Goal: Find specific page/section: Find specific page/section

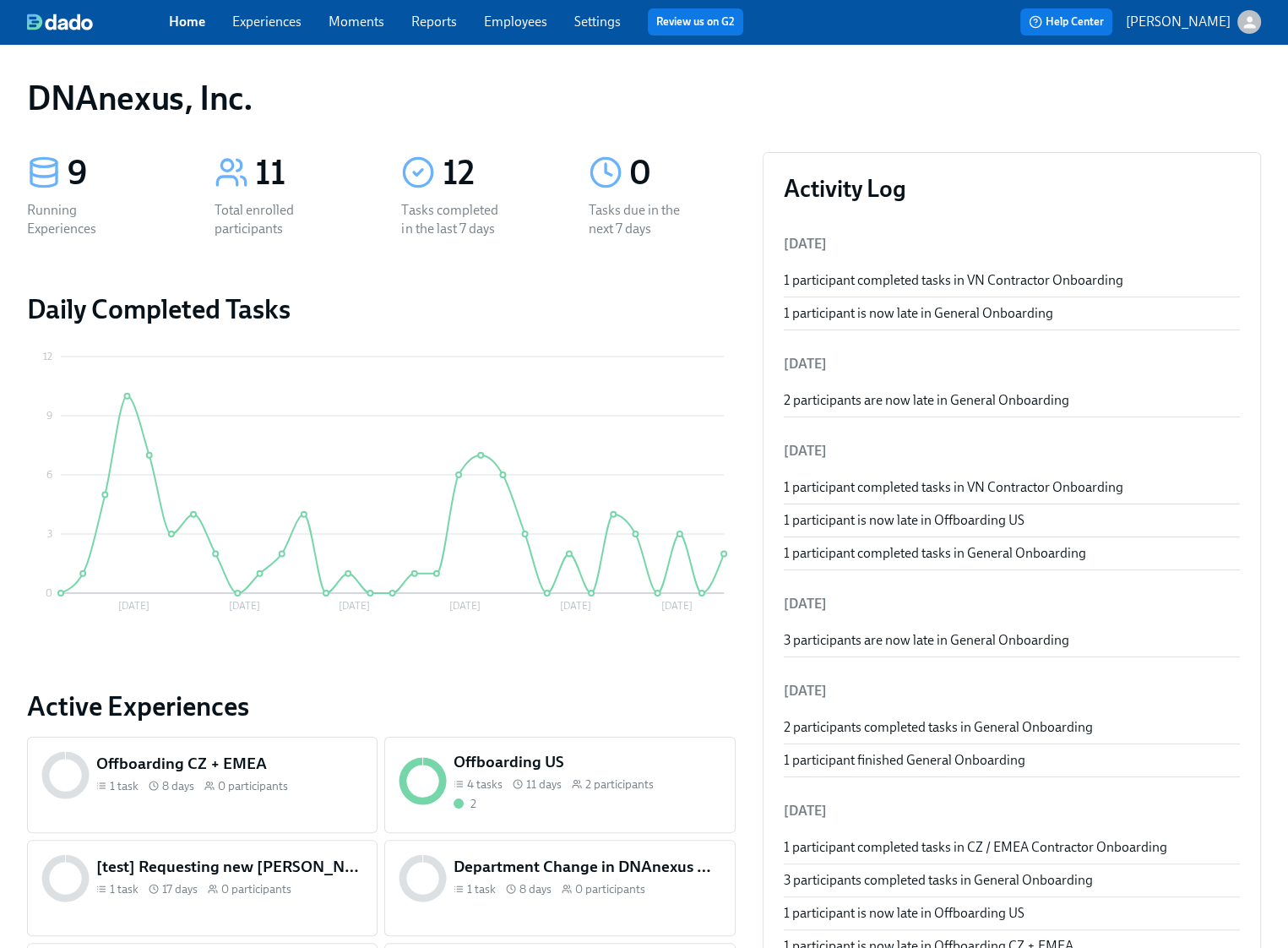
scroll to position [3, 0]
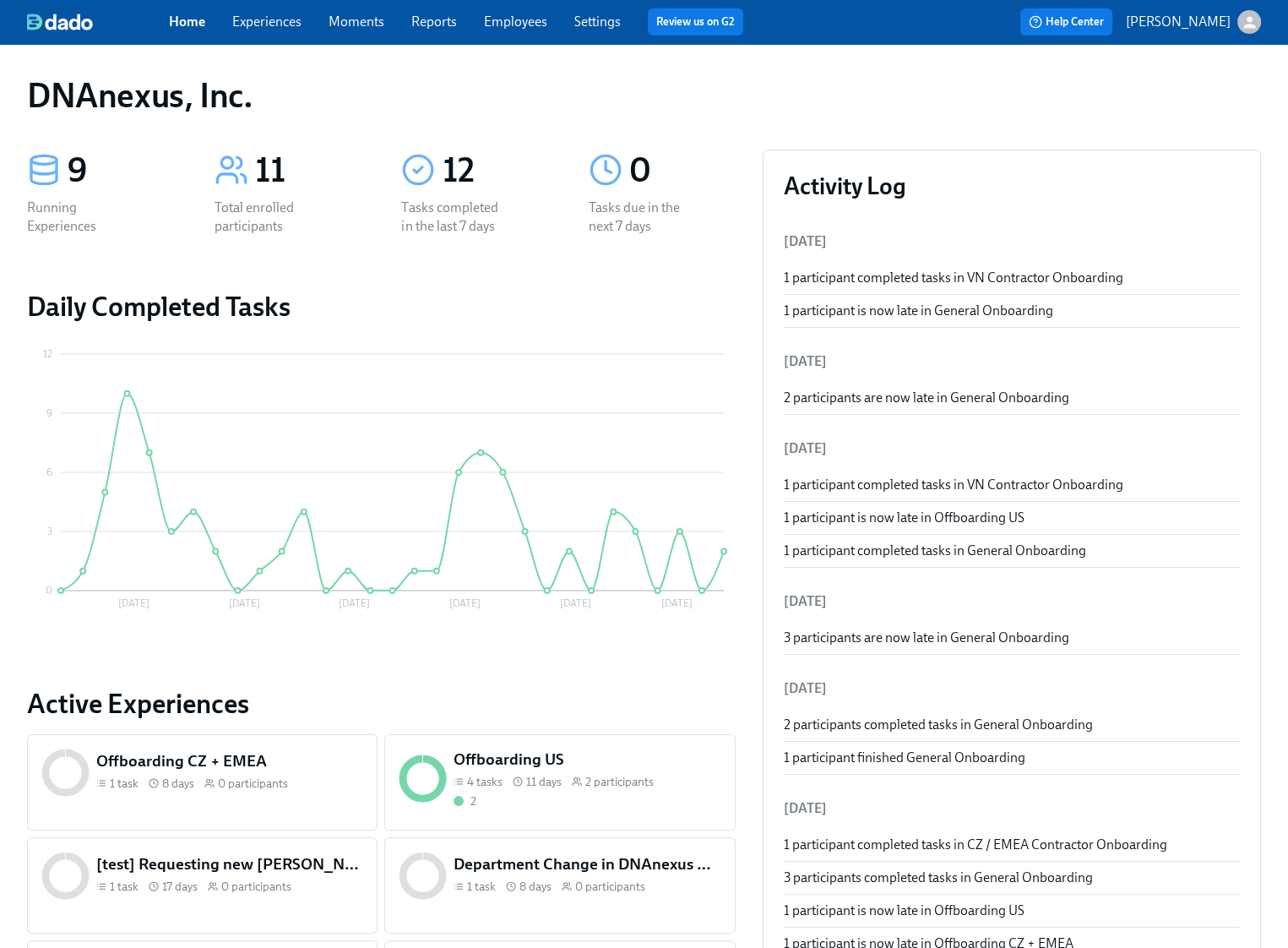
click at [258, 24] on link "Experiences" at bounding box center [267, 21] width 70 height 16
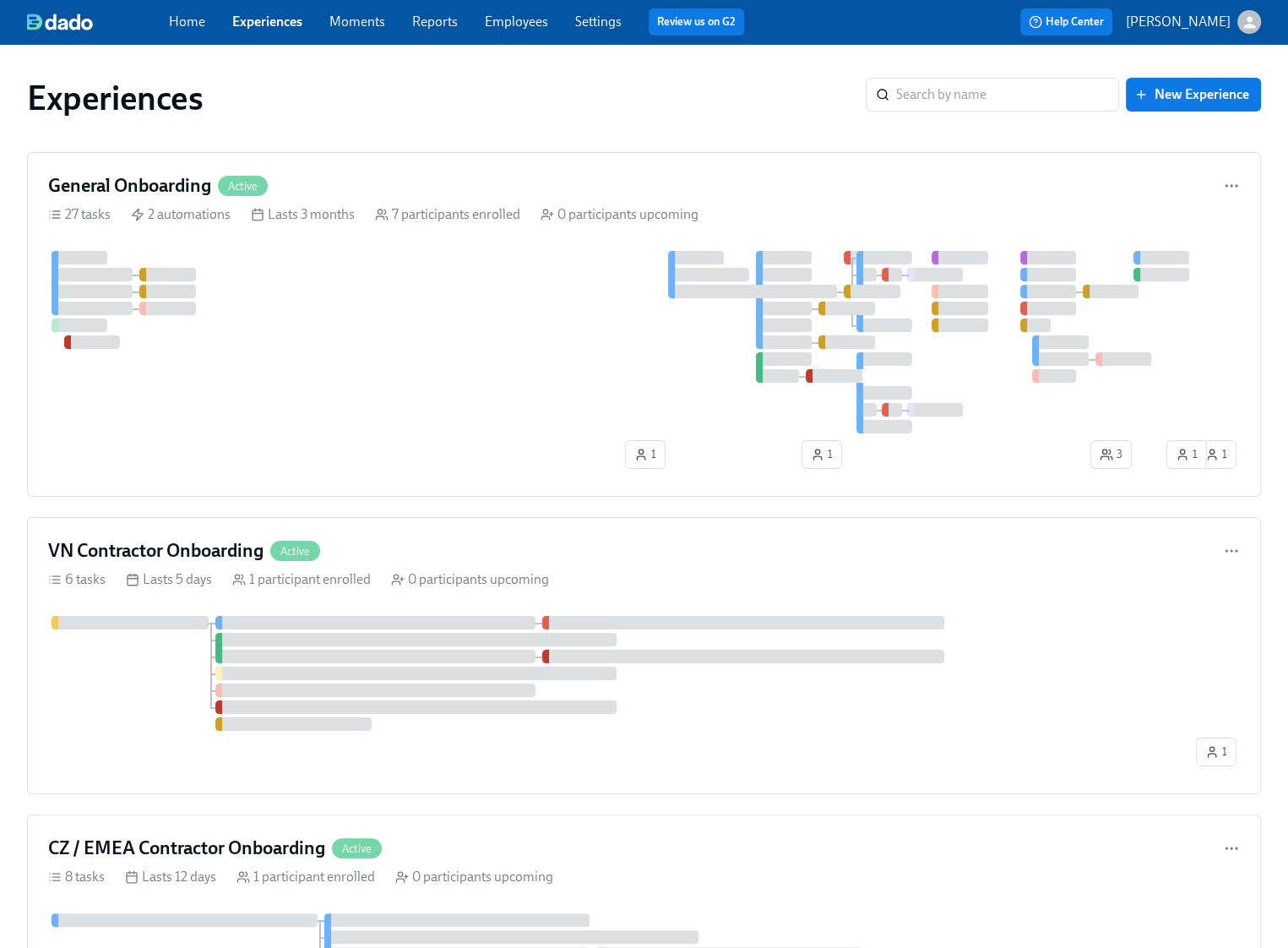
click at [258, 24] on link "Experiences" at bounding box center [268, 21] width 71 height 16
click at [354, 384] on div at bounding box center [621, 342] width 1145 height 183
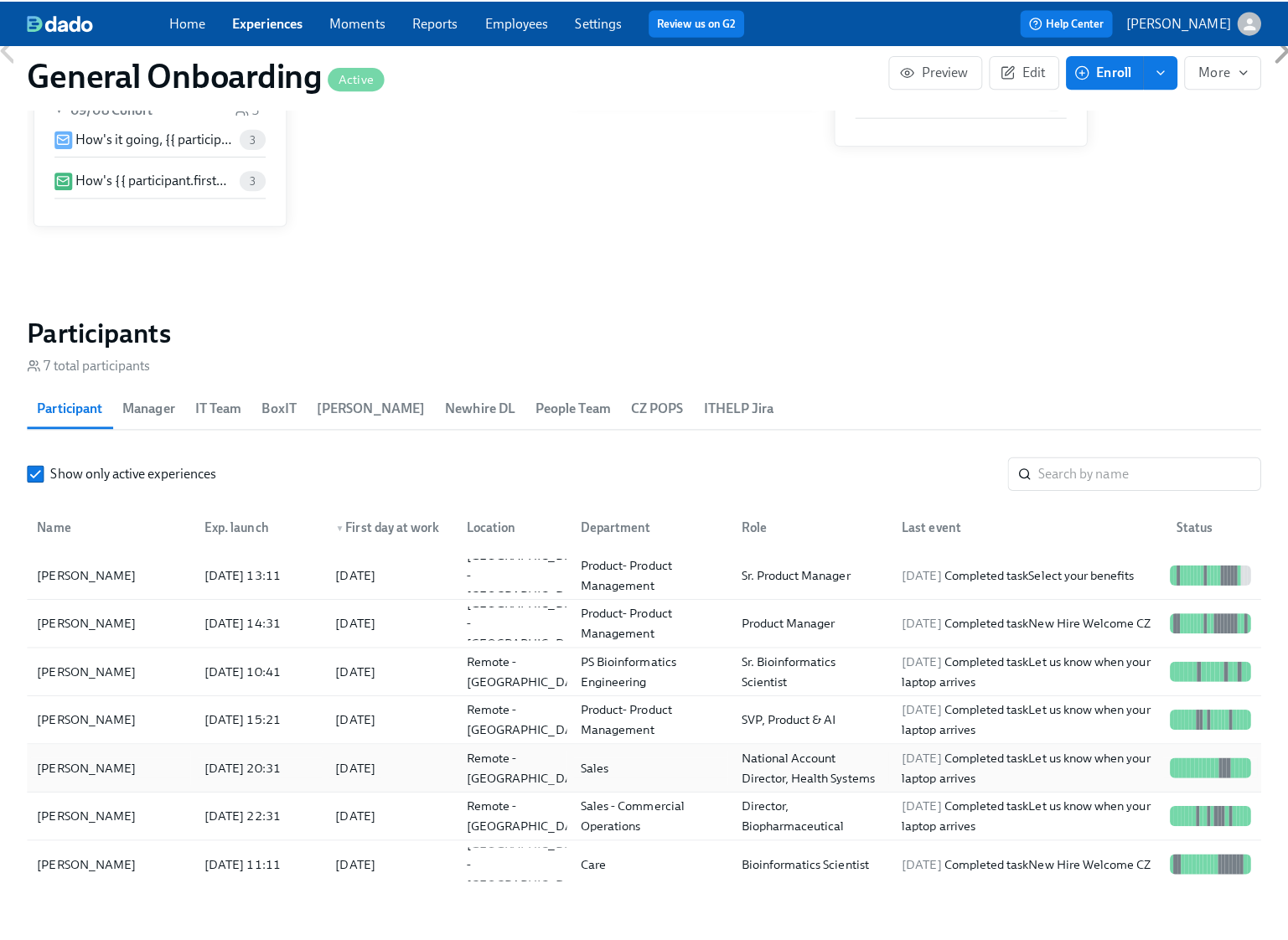
scroll to position [1723, 0]
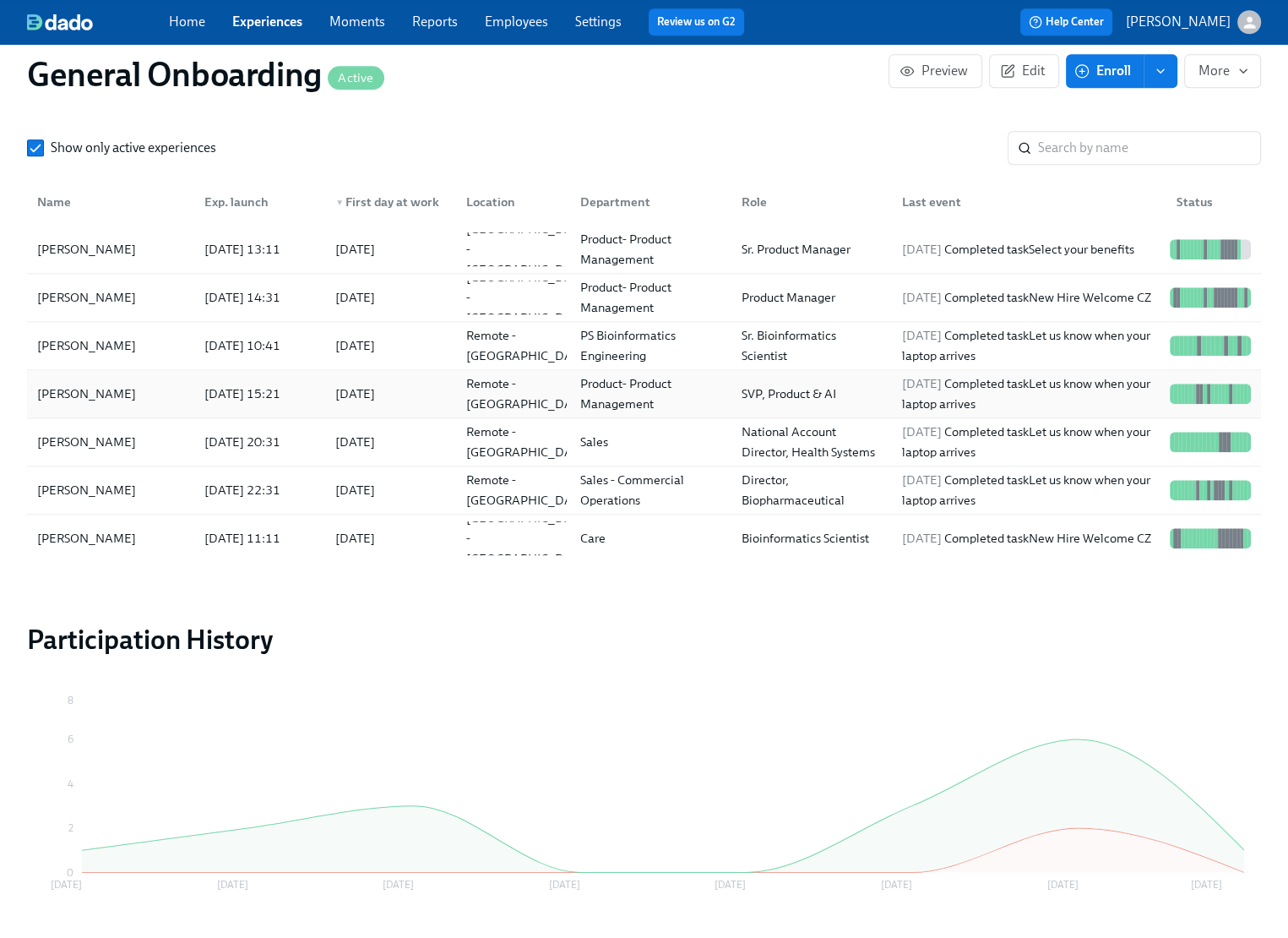
click at [118, 400] on div "[PERSON_NAME]" at bounding box center [110, 393] width 160 height 34
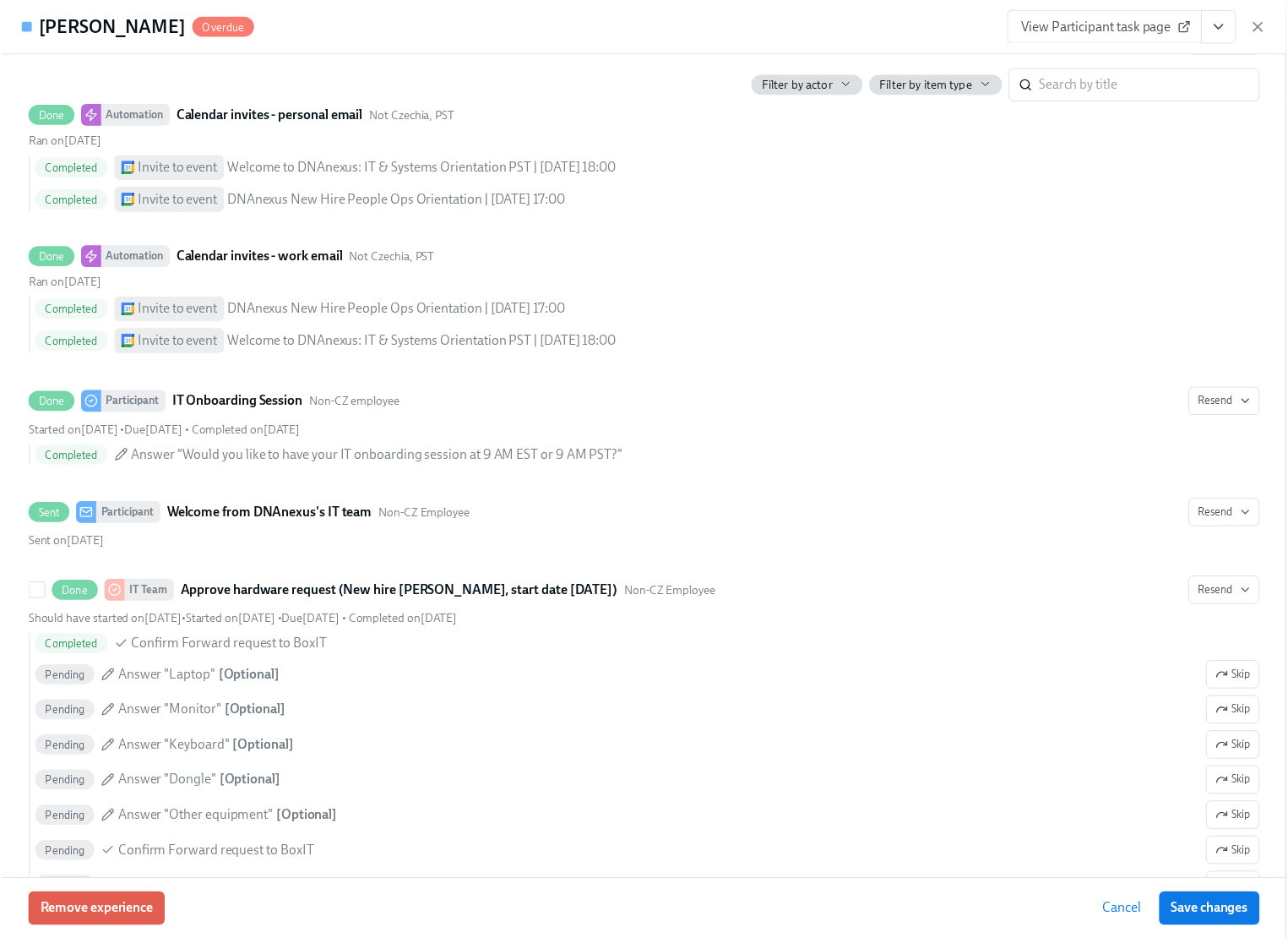
scroll to position [1464, 0]
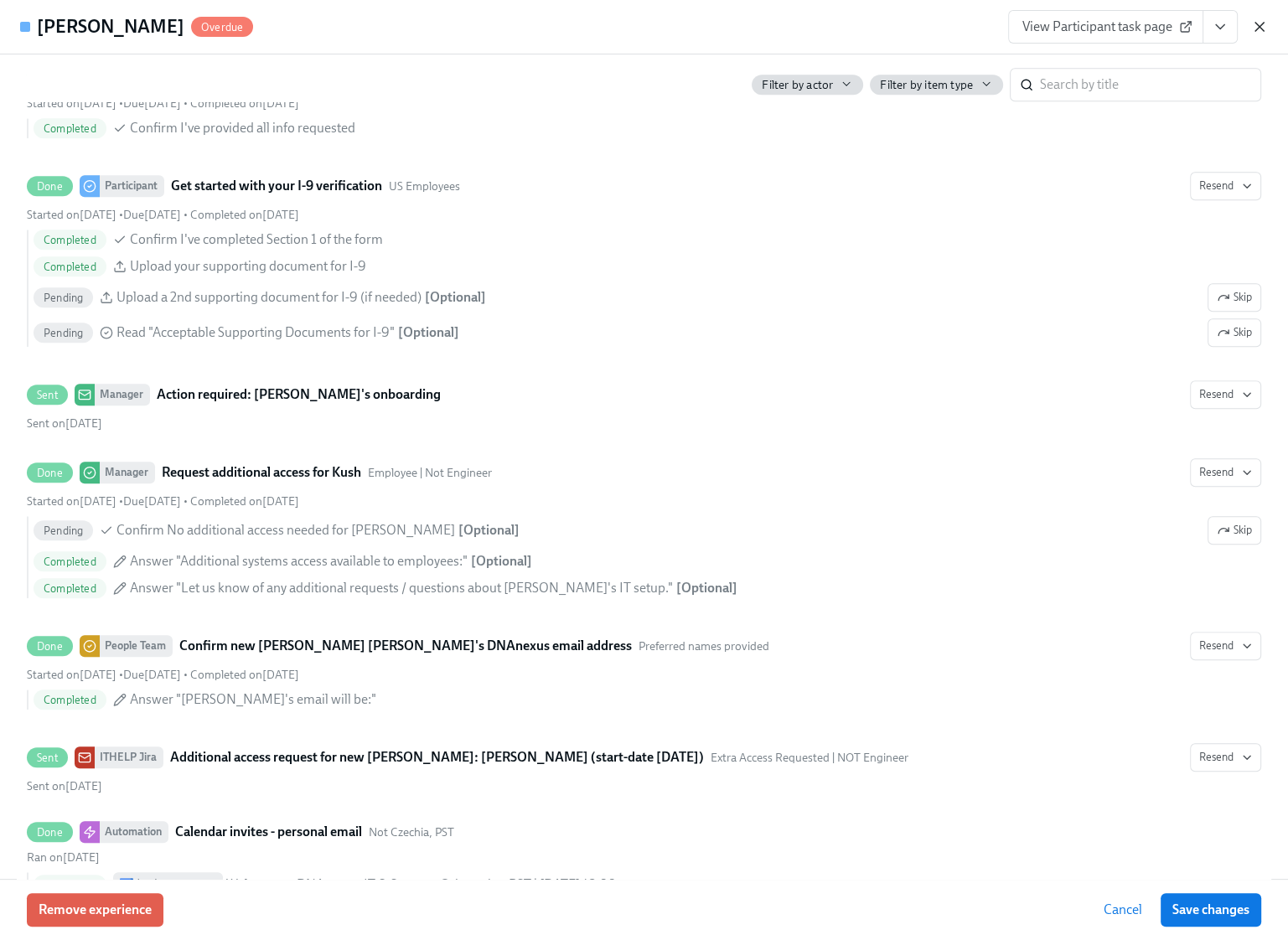
click at [1254, 22] on icon "button" at bounding box center [1259, 26] width 17 height 17
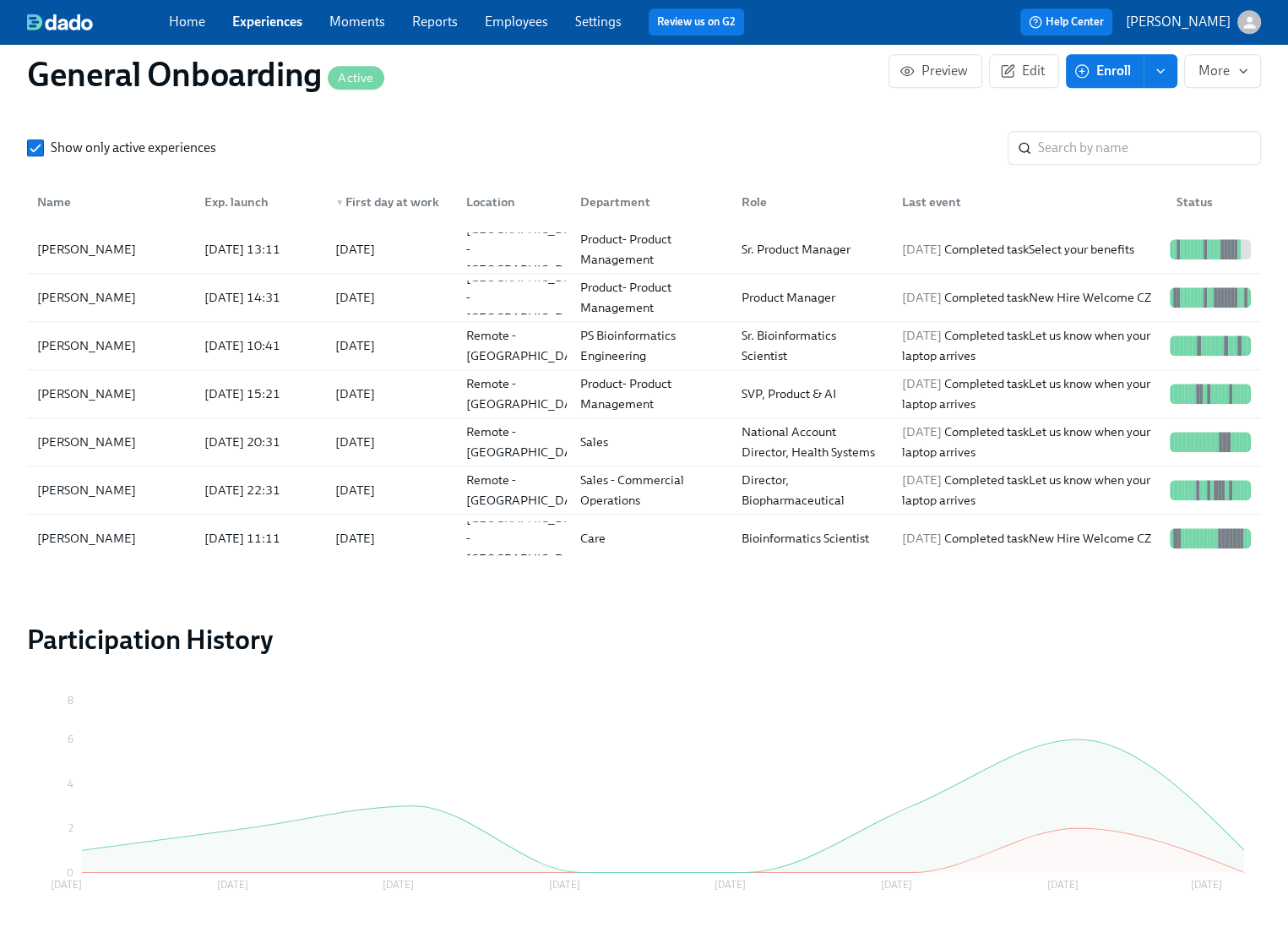
click at [268, 26] on link "Experiences" at bounding box center [268, 21] width 71 height 16
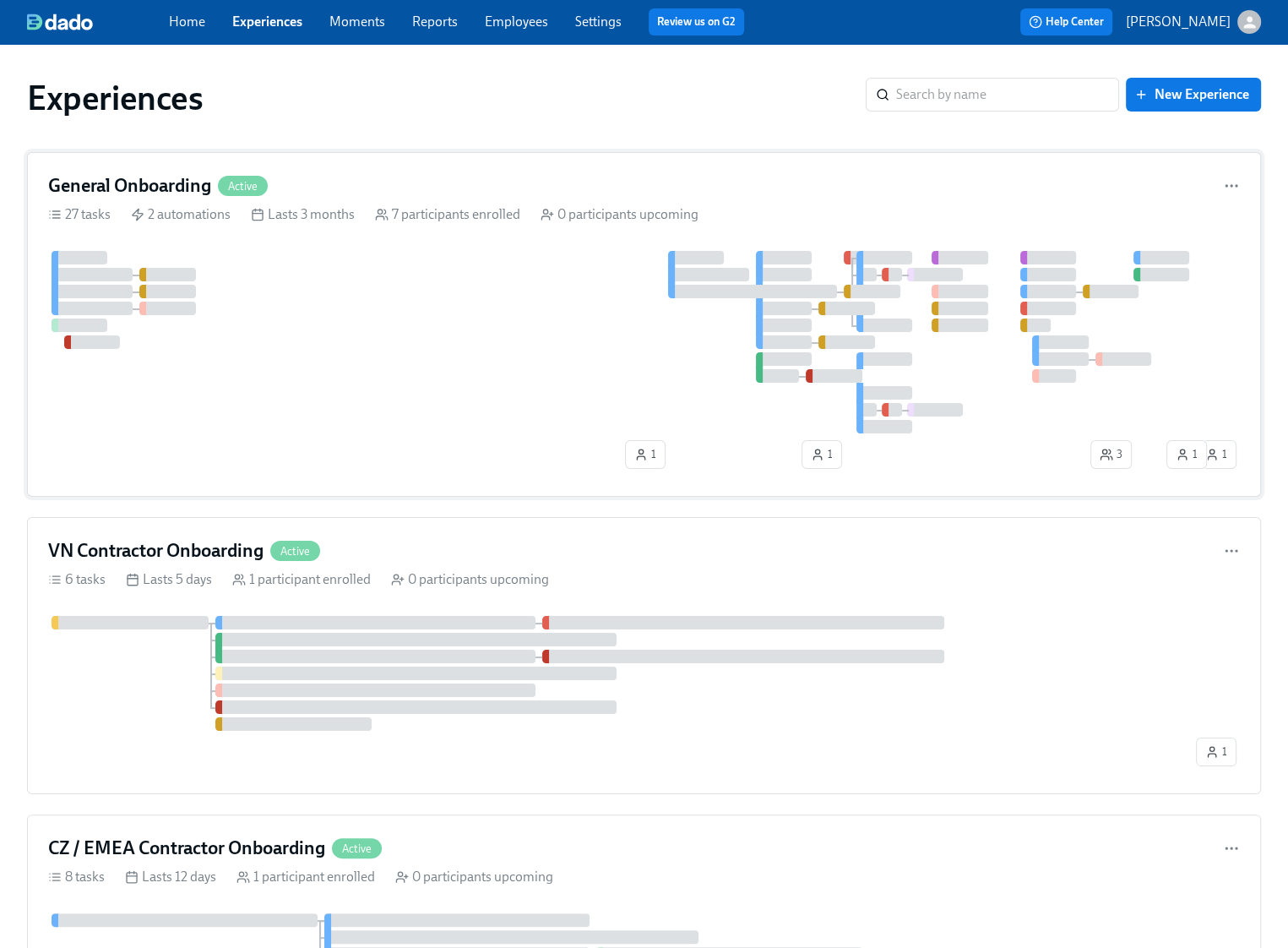
click at [311, 295] on div at bounding box center [621, 342] width 1145 height 183
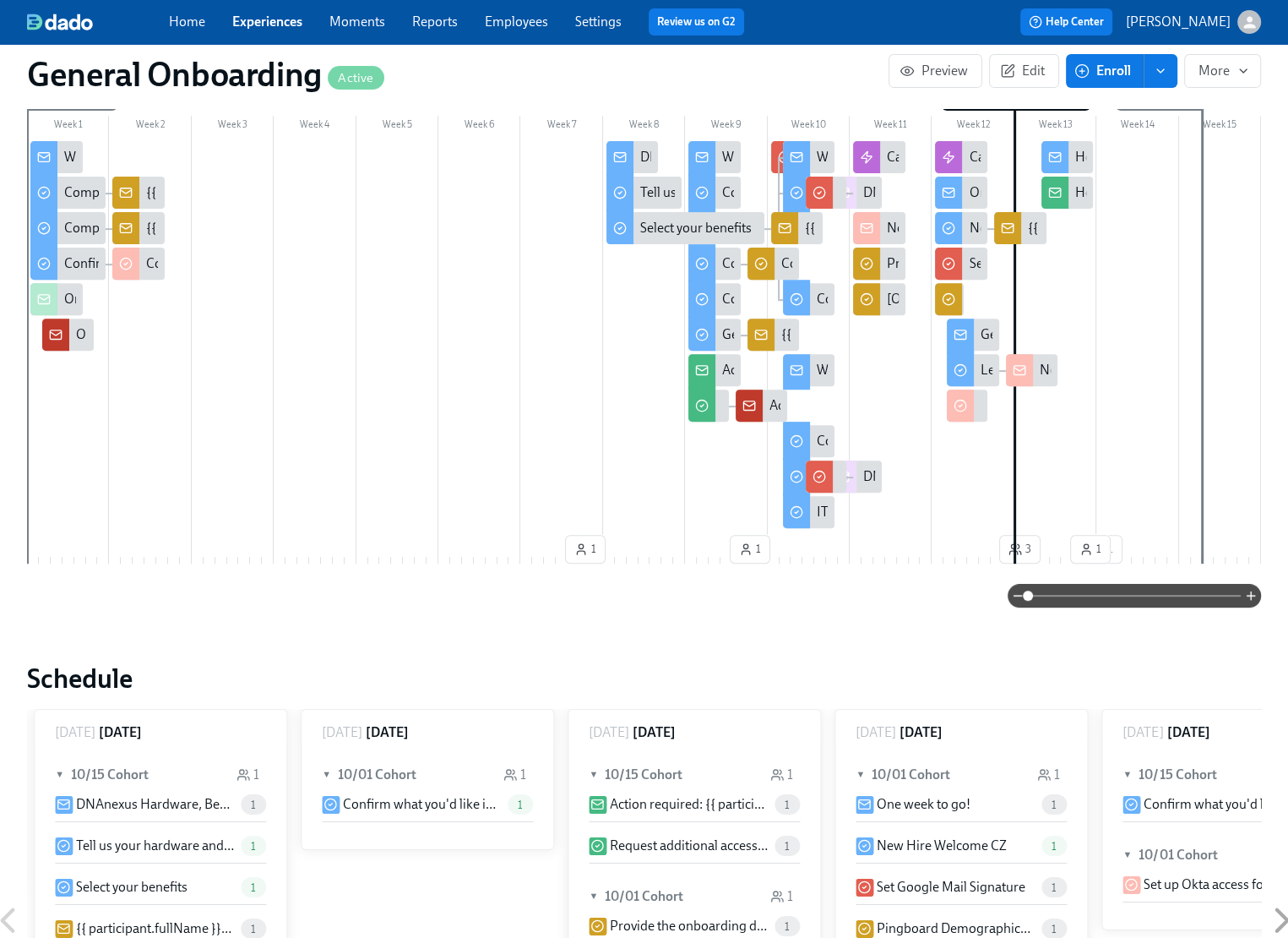
scroll to position [614, 0]
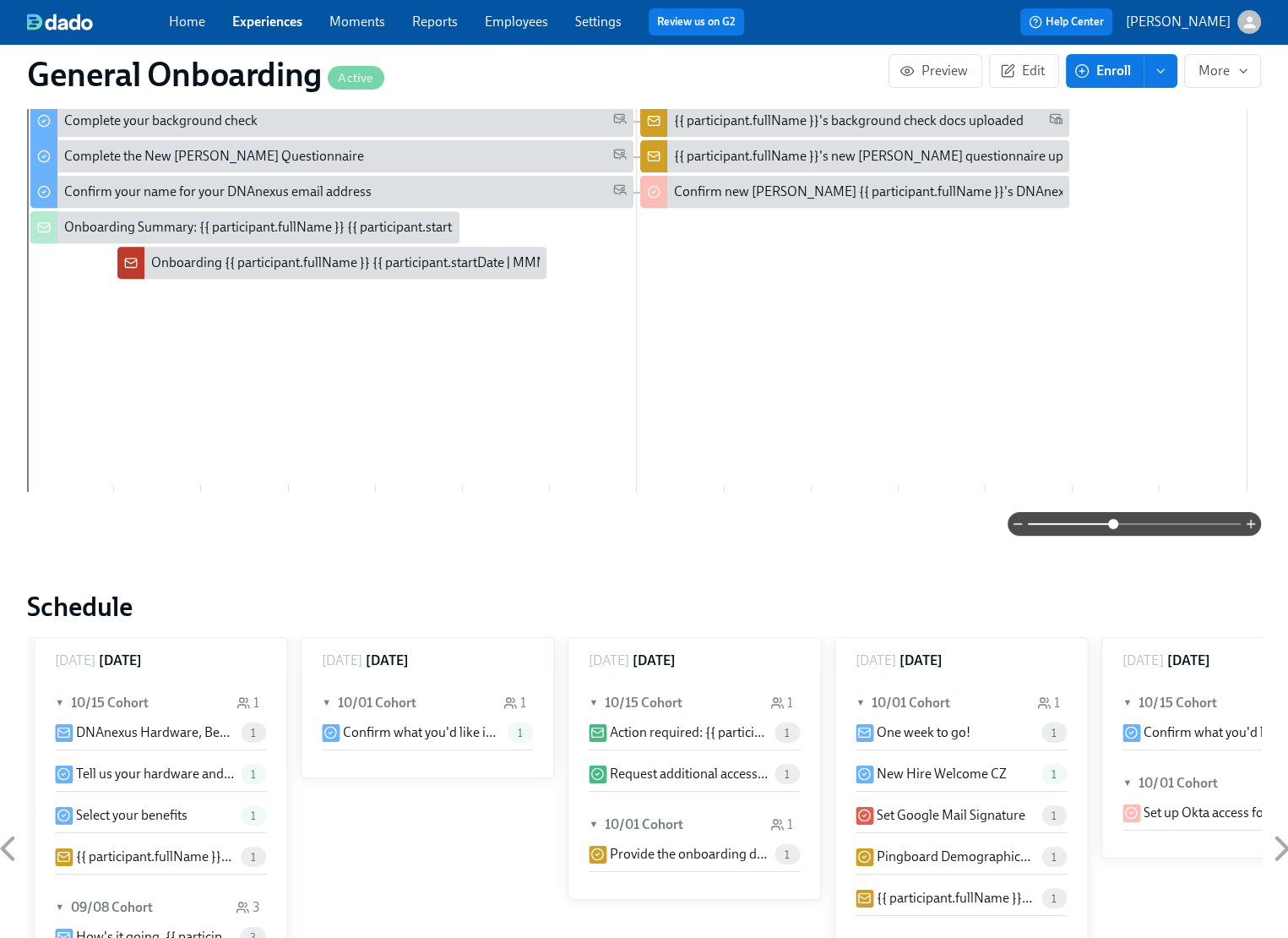
drag, startPoint x: 1031, startPoint y: 522, endPoint x: 1117, endPoint y: 518, distance: 86.1
click at [1117, 518] on span at bounding box center [1113, 523] width 10 height 10
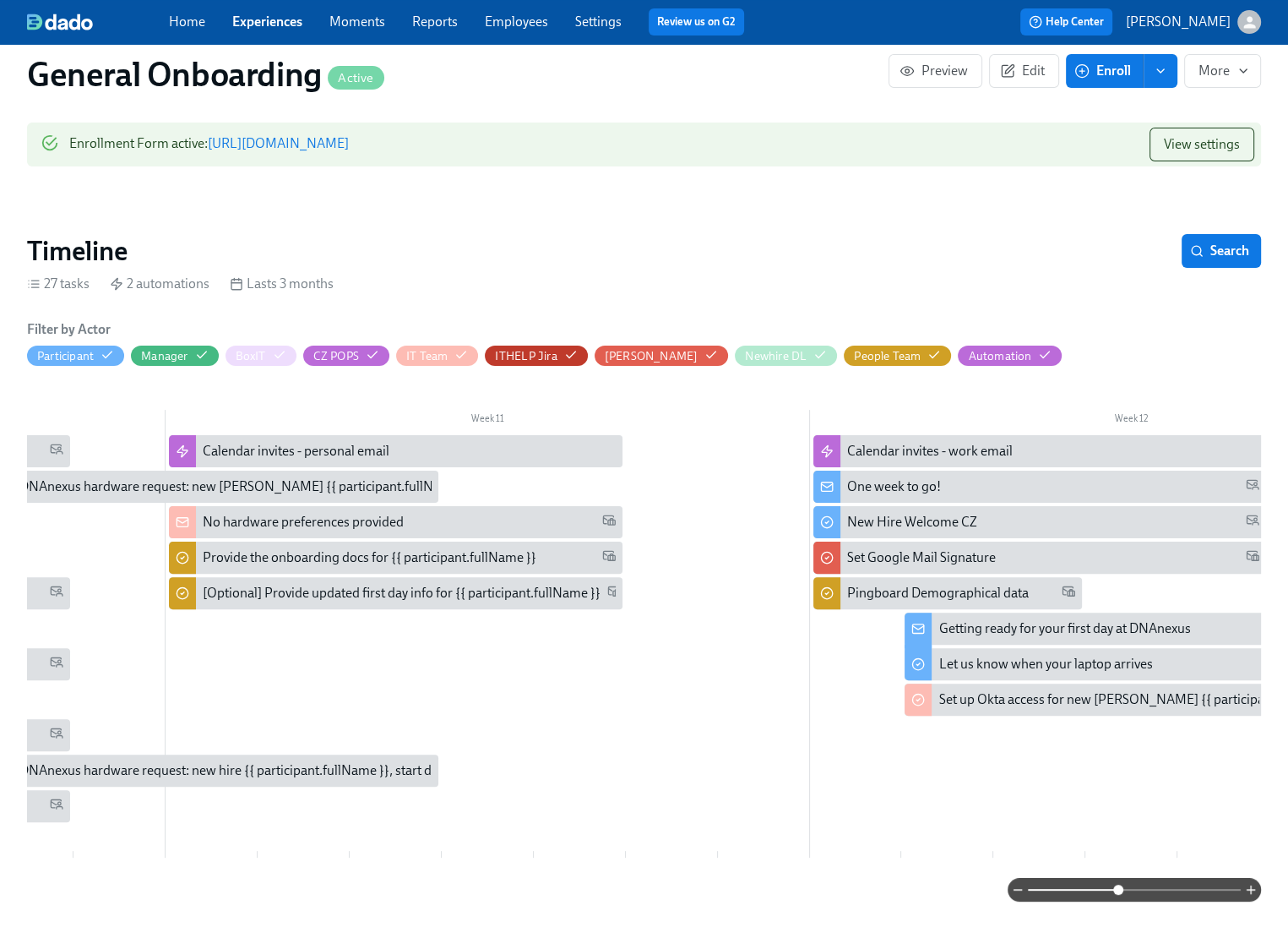
scroll to position [0, 6310]
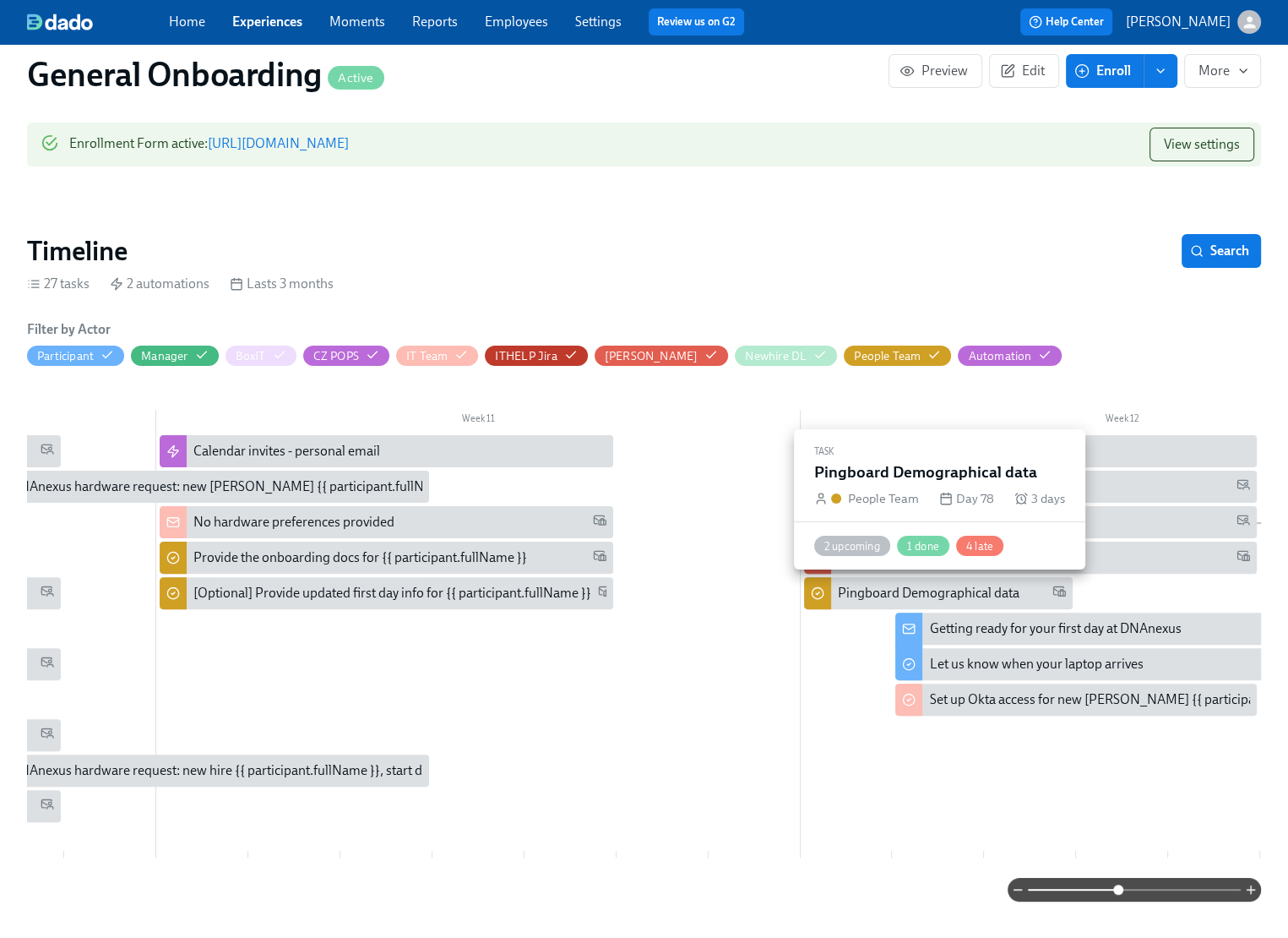
click at [897, 599] on div "Pingboard Demographical data" at bounding box center [929, 592] width 182 height 19
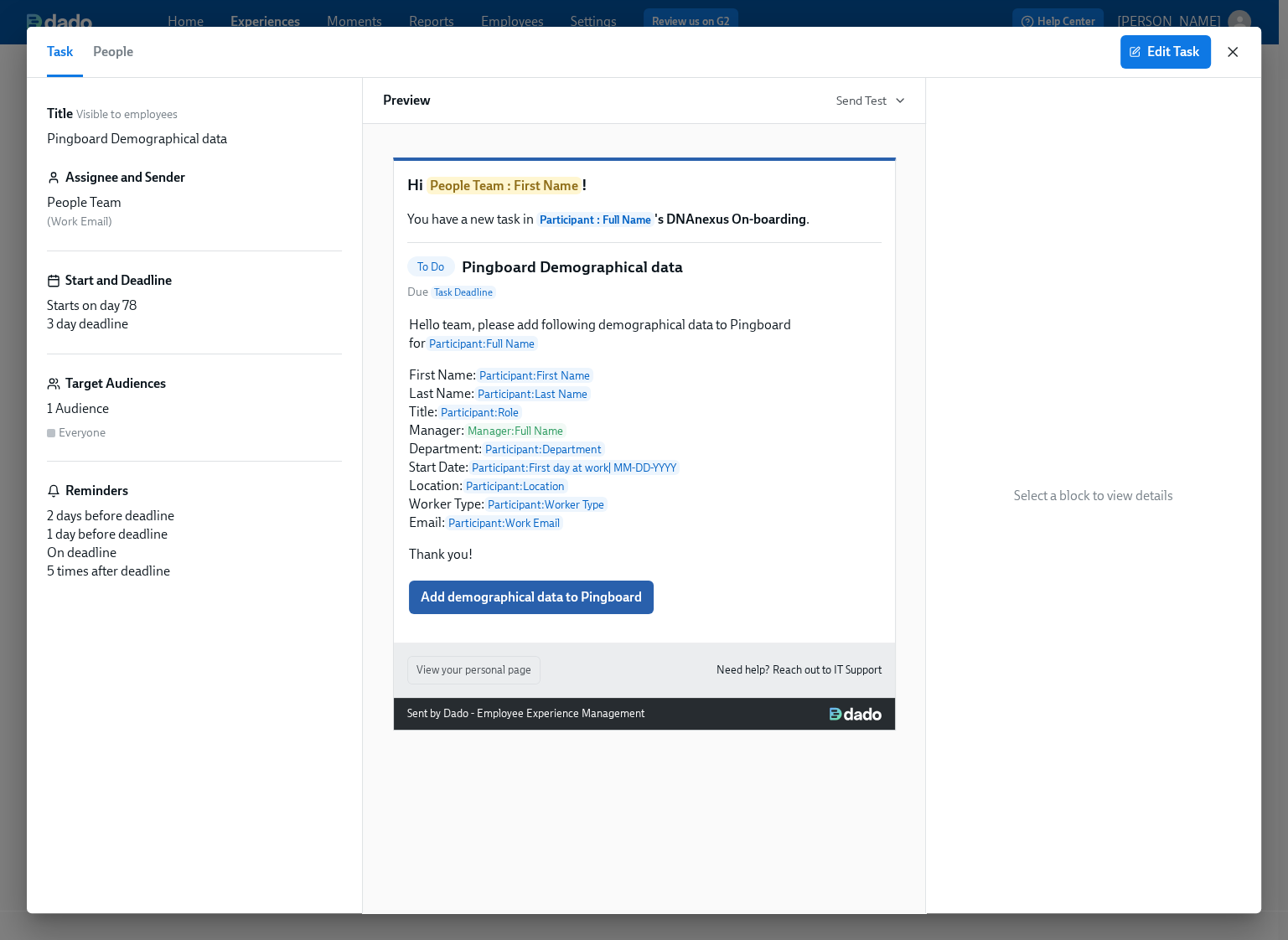
click at [1234, 54] on icon "button" at bounding box center [1232, 52] width 17 height 17
